Goal: Check status

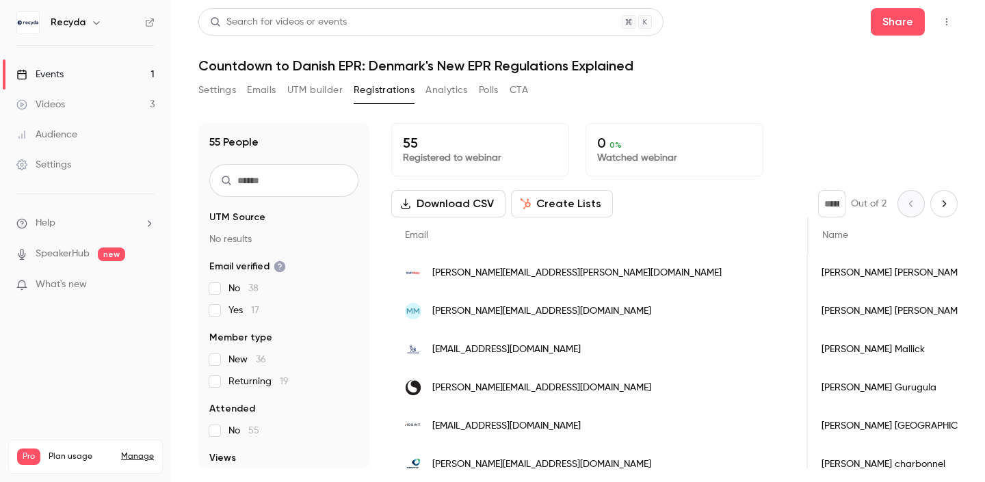
scroll to position [0, 296]
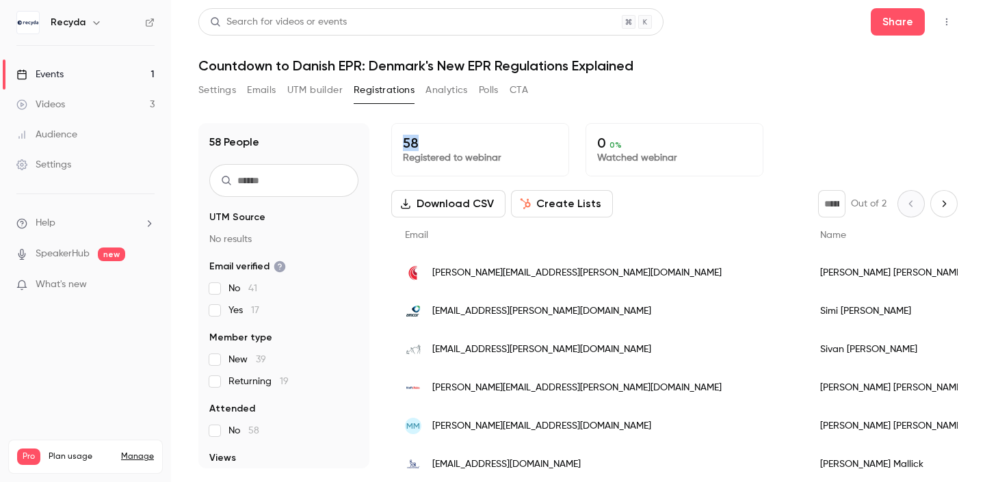
drag, startPoint x: 404, startPoint y: 138, endPoint x: 450, endPoint y: 138, distance: 46.5
click at [450, 138] on p "58" at bounding box center [480, 143] width 155 height 16
click at [751, 104] on div "Settings Emails UTM builder Registrations Analytics Polls CTA" at bounding box center [578, 92] width 760 height 27
drag, startPoint x: 407, startPoint y: 141, endPoint x: 432, endPoint y: 140, distance: 24.7
click at [432, 140] on p "58" at bounding box center [480, 143] width 155 height 16
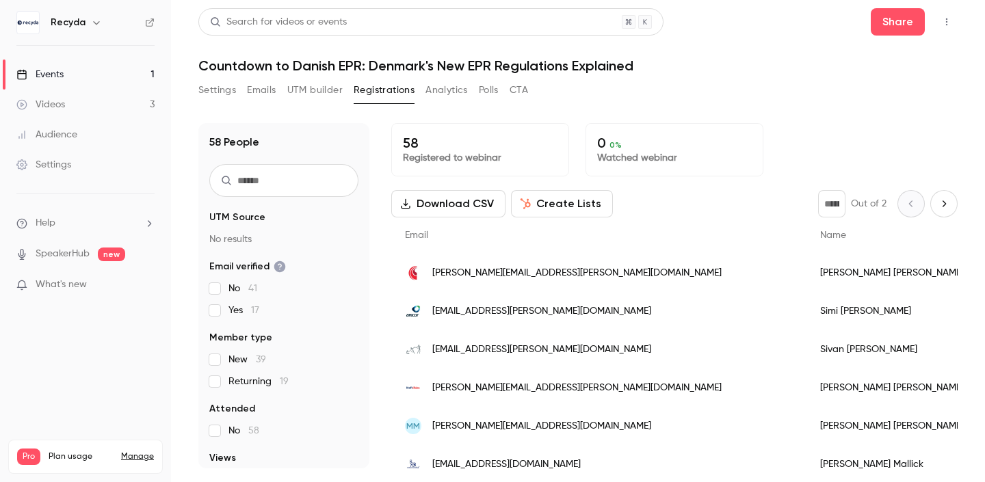
click at [450, 142] on p "58" at bounding box center [480, 143] width 155 height 16
click at [722, 109] on div "58 People UTM Source No results Email verified No 41 Yes 17 Member type New 39 …" at bounding box center [578, 288] width 760 height 362
click at [742, 170] on div "0 0 % Watched webinar" at bounding box center [675, 149] width 178 height 53
